Goal: Transaction & Acquisition: Purchase product/service

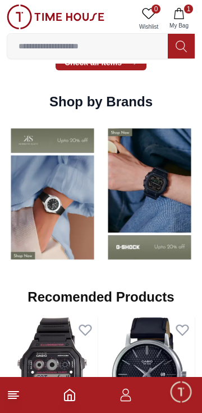
scroll to position [790, 0]
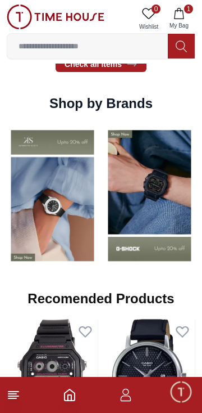
click at [160, 190] on img at bounding box center [150, 195] width 92 height 143
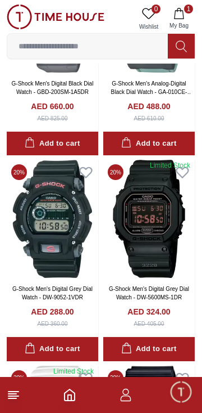
scroll to position [1690, 0]
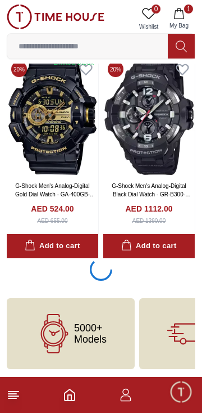
scroll to position [2206, 0]
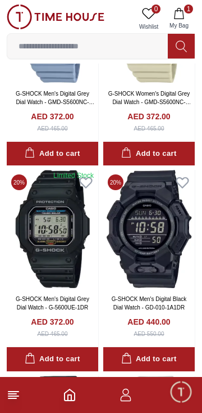
scroll to position [5175, 0]
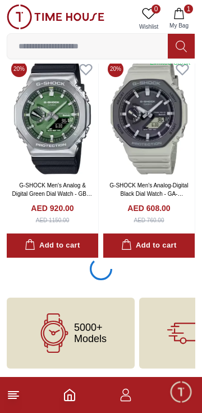
scroll to position [6316, 0]
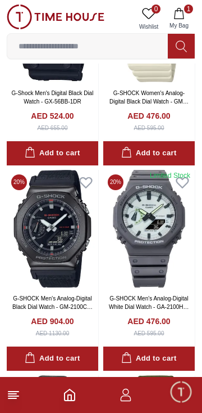
scroll to position [9285, 0]
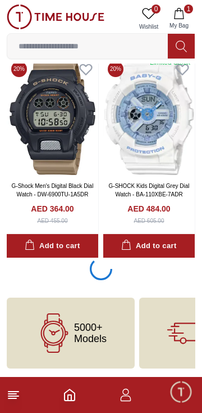
scroll to position [10426, 0]
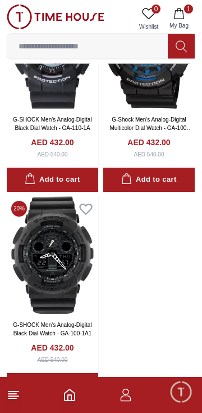
scroll to position [12453, 0]
